Goal: Task Accomplishment & Management: Manage account settings

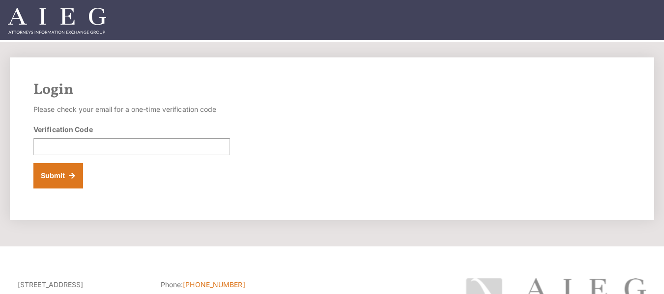
scroll to position [39, 0]
click at [190, 147] on input "Verification Code" at bounding box center [131, 147] width 196 height 17
paste input "065007"
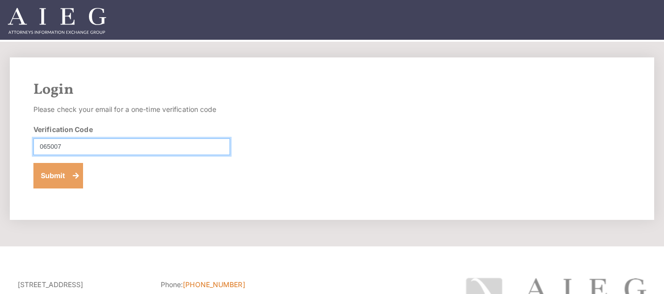
type input "065007"
click at [62, 173] on button "Submit" at bounding box center [58, 176] width 50 height 26
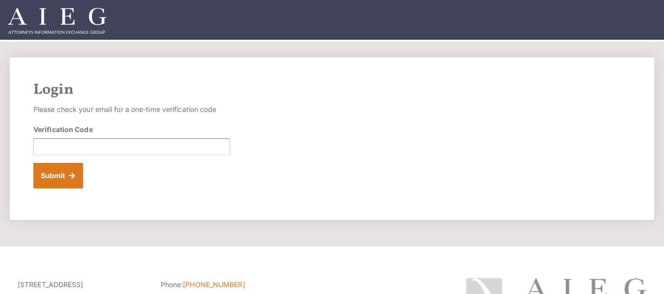
scroll to position [39, 0]
click at [169, 152] on input "Verification Code" at bounding box center [131, 147] width 196 height 17
paste input "825919"
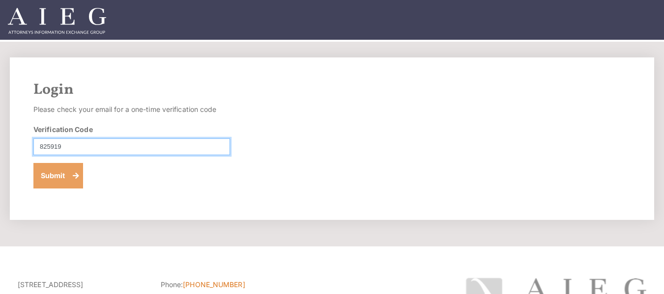
type input "825919"
click at [68, 169] on button "Submit" at bounding box center [58, 176] width 50 height 26
